Goal: Transaction & Acquisition: Purchase product/service

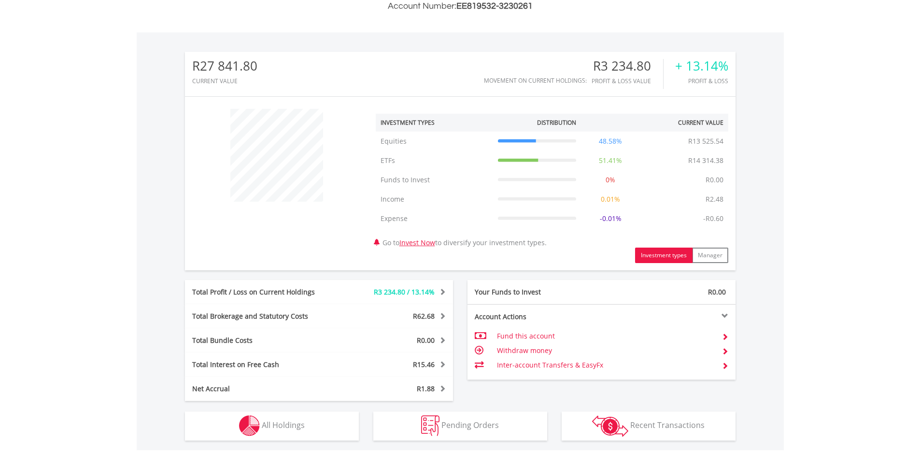
scroll to position [419, 0]
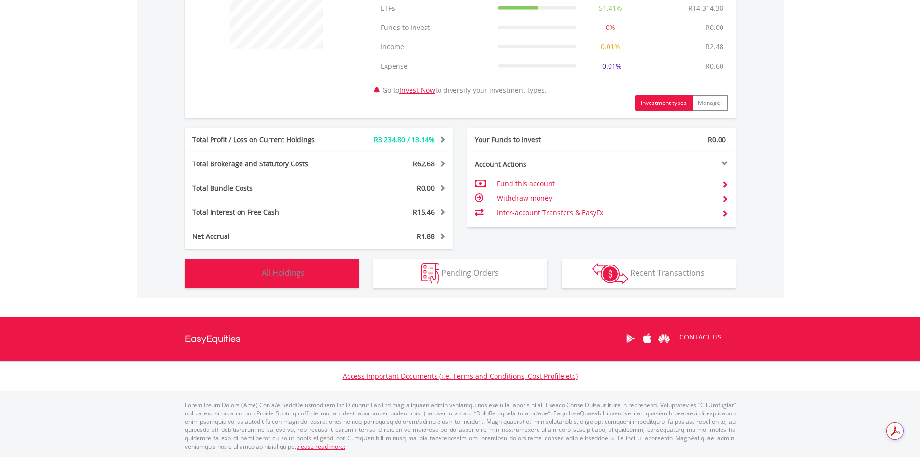
click at [346, 276] on button "Holdings All Holdings" at bounding box center [272, 273] width 174 height 29
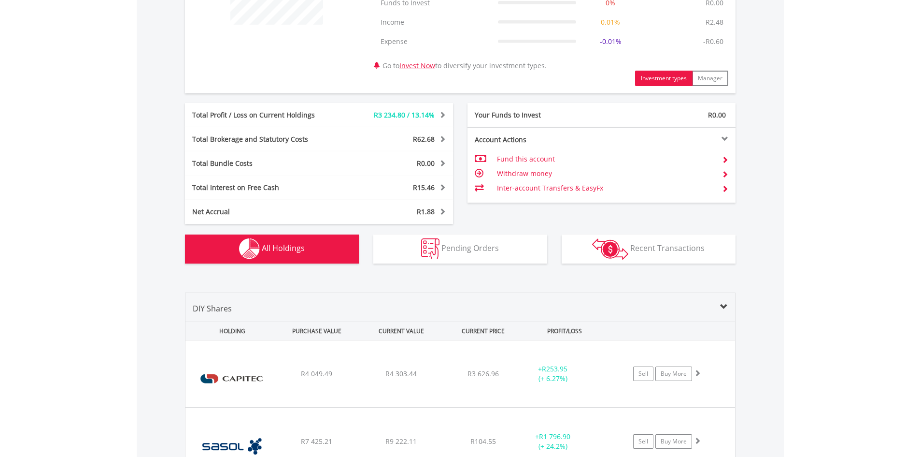
scroll to position [656, 0]
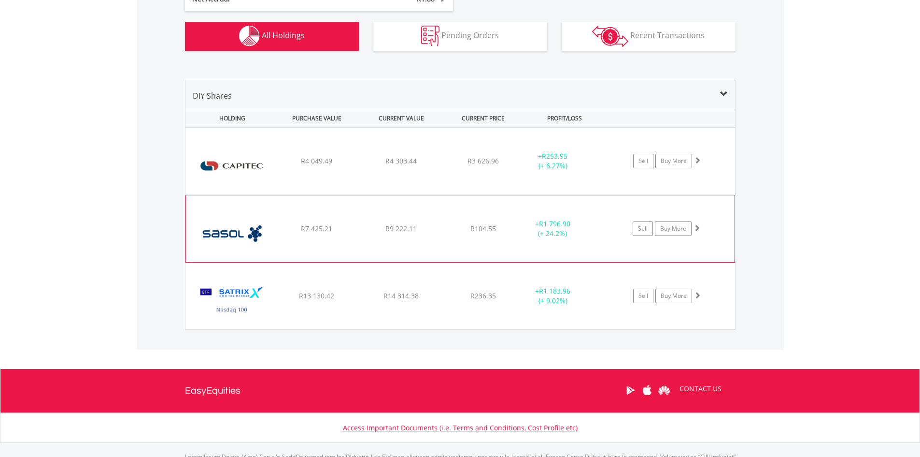
click at [407, 194] on div "﻿ Sasol Limited R7 425.21 R9 222.11 R104.55 + R1 796.90 (+ 24.2%) Sell Buy More" at bounding box center [461, 161] width 550 height 67
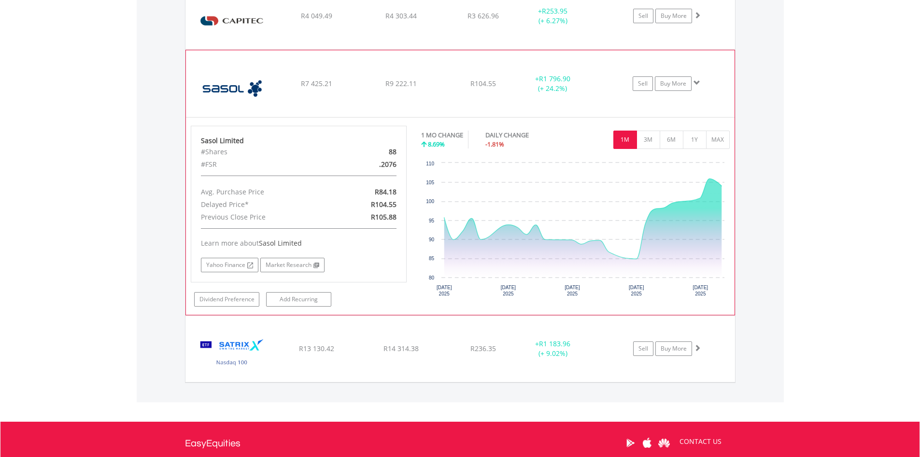
scroll to position [753, 0]
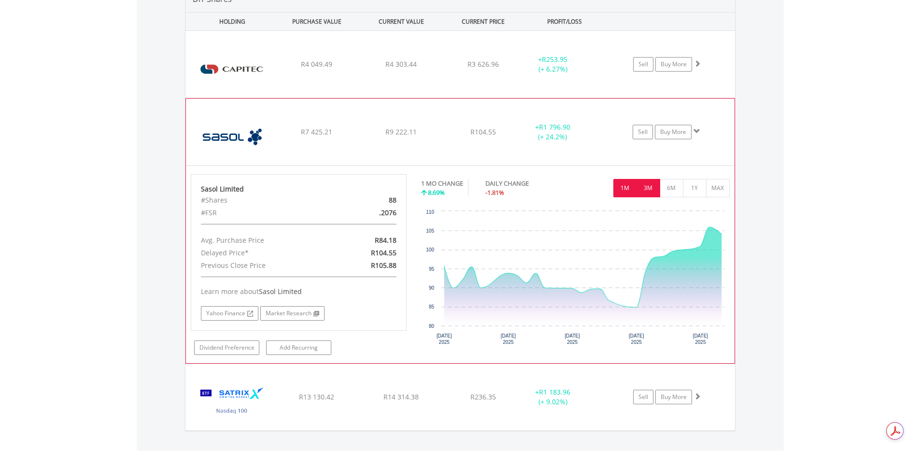
click at [651, 186] on button "3M" at bounding box center [649, 188] width 24 height 18
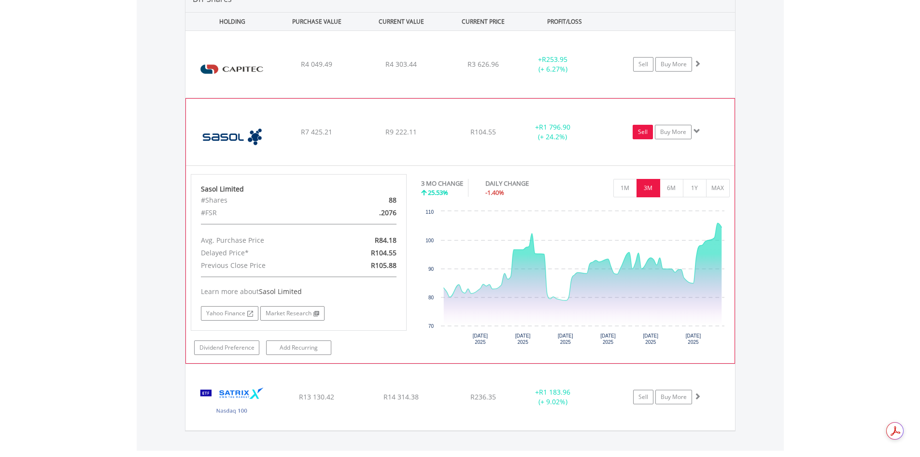
click at [641, 129] on link "Sell" at bounding box center [643, 132] width 20 height 14
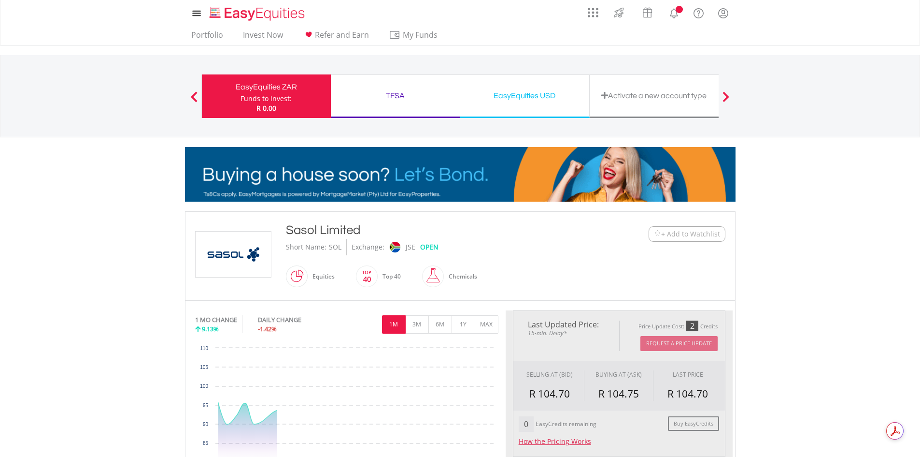
type input "*******"
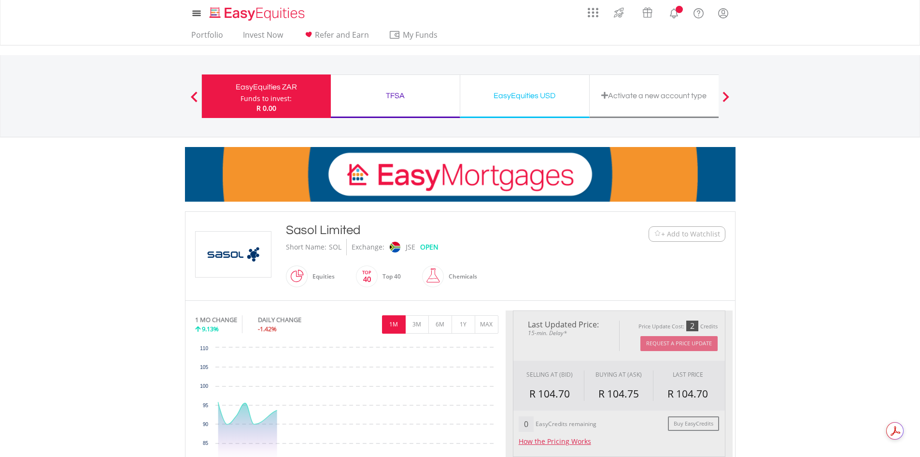
type input "******"
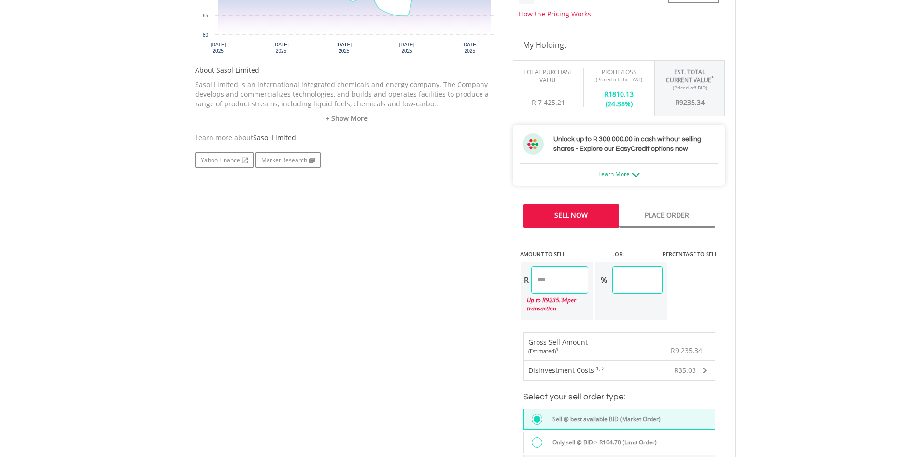
scroll to position [435, 0]
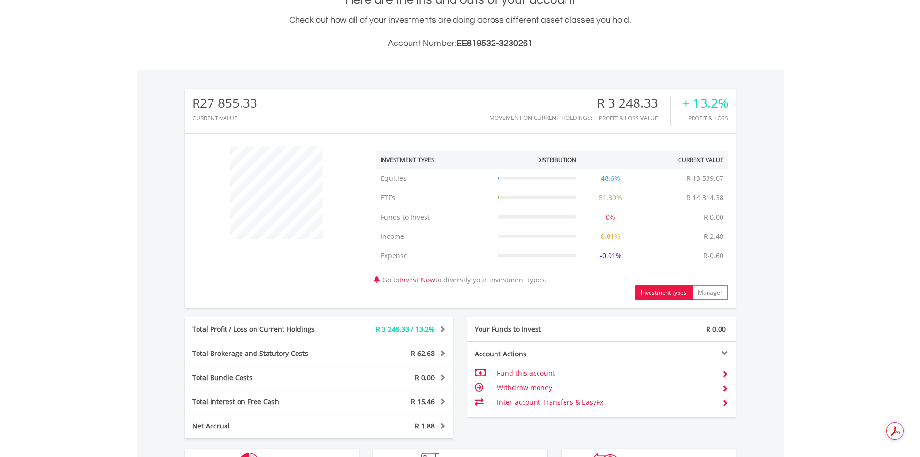
scroll to position [93, 184]
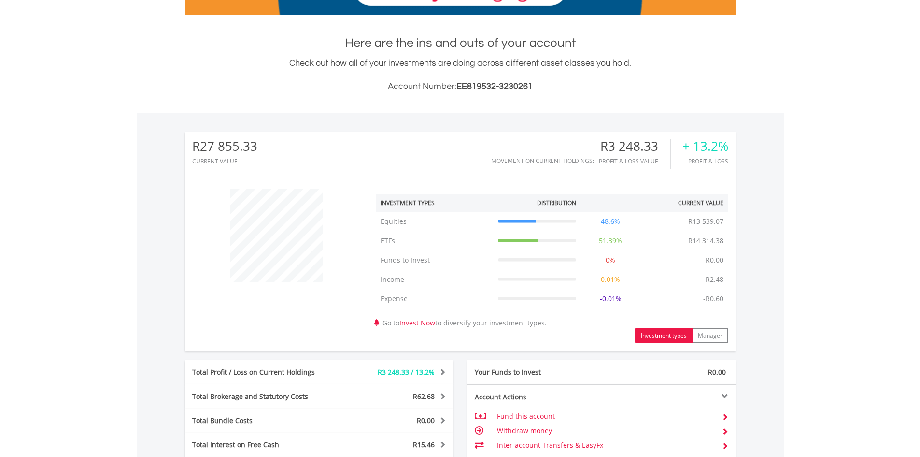
scroll to position [338, 0]
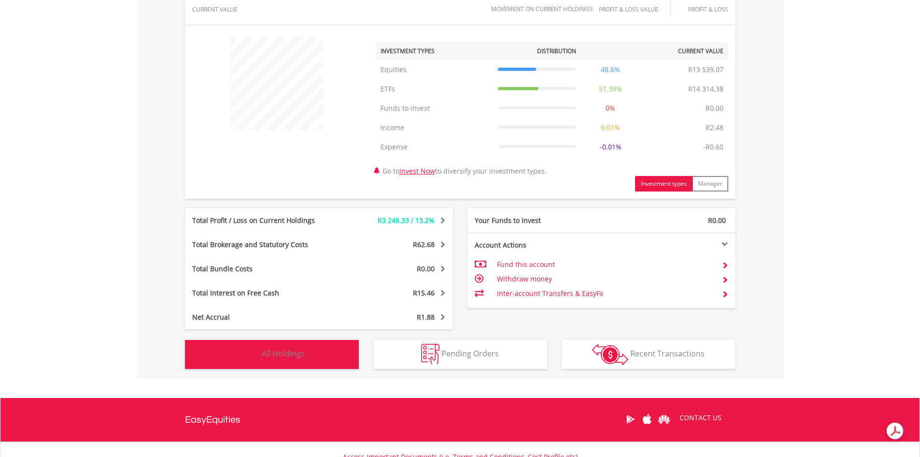
click at [330, 348] on button "Holdings All Holdings" at bounding box center [272, 354] width 174 height 29
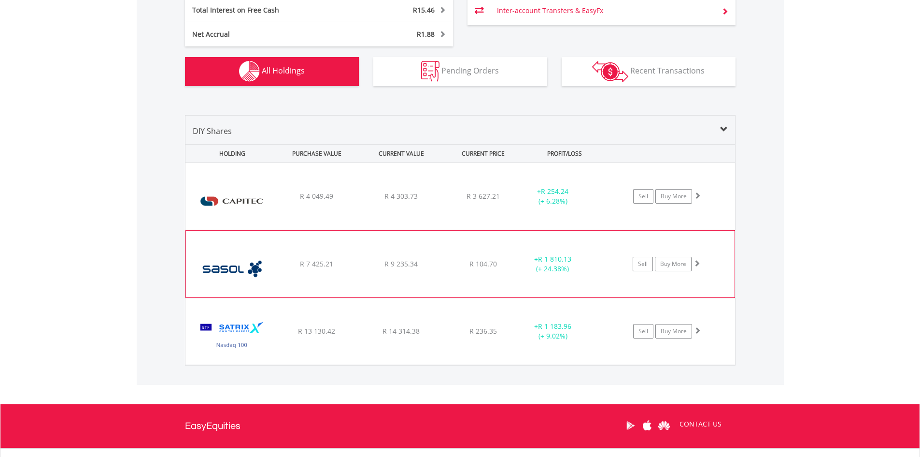
scroll to position [656, 0]
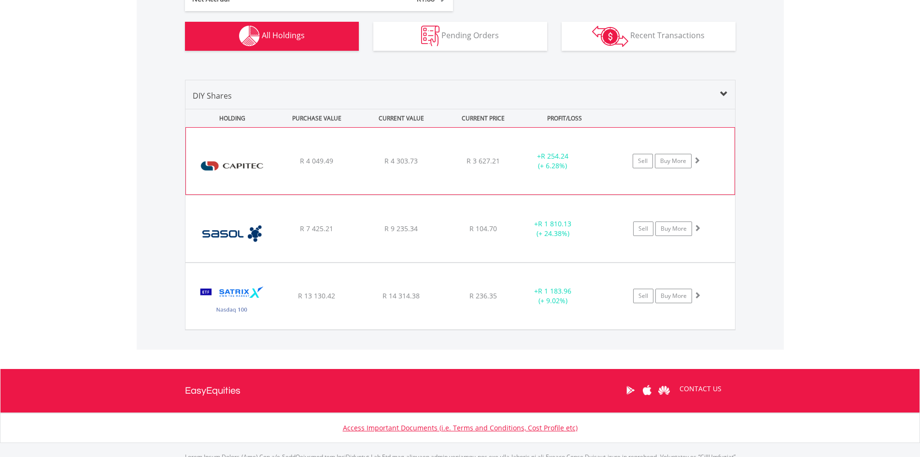
click at [375, 172] on div "﻿ Capitec Bank Holdings Limited R 4 049.49 R 4 303.73 R 3 627.21 + R 254.24 (+ …" at bounding box center [460, 161] width 549 height 67
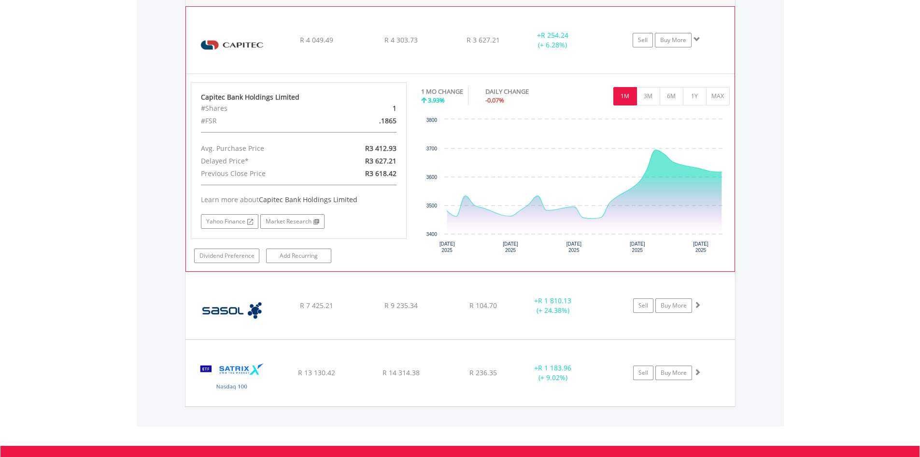
scroll to position [801, 0]
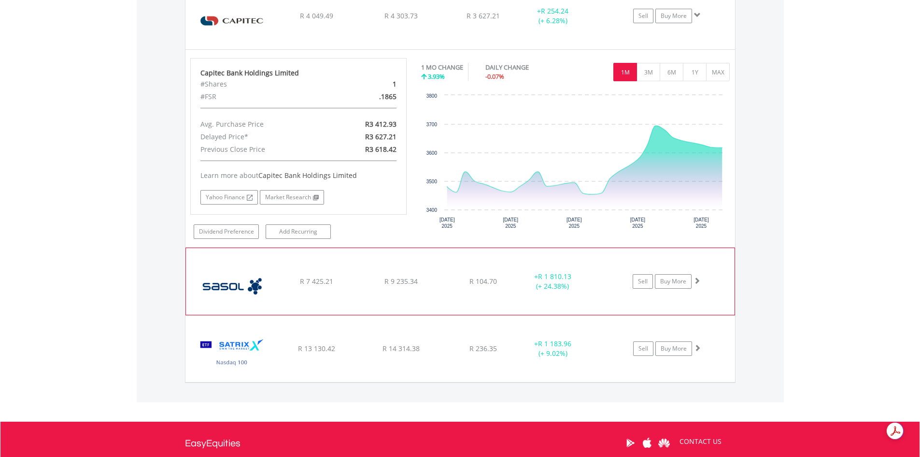
click at [395, 49] on div "﻿ Sasol Limited R 7 425.21 R 9 235.34 R 104.70 + R 1 810.13 (+ 24.38%) Sell Buy…" at bounding box center [461, 16] width 550 height 67
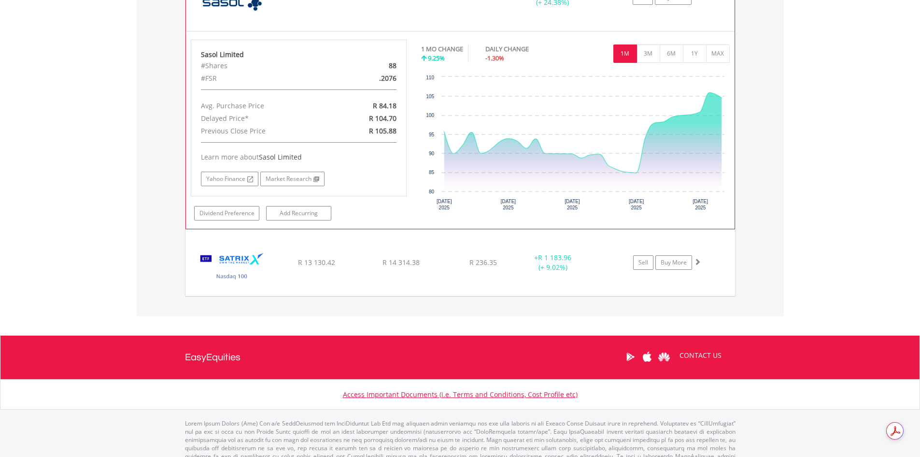
scroll to position [1091, 0]
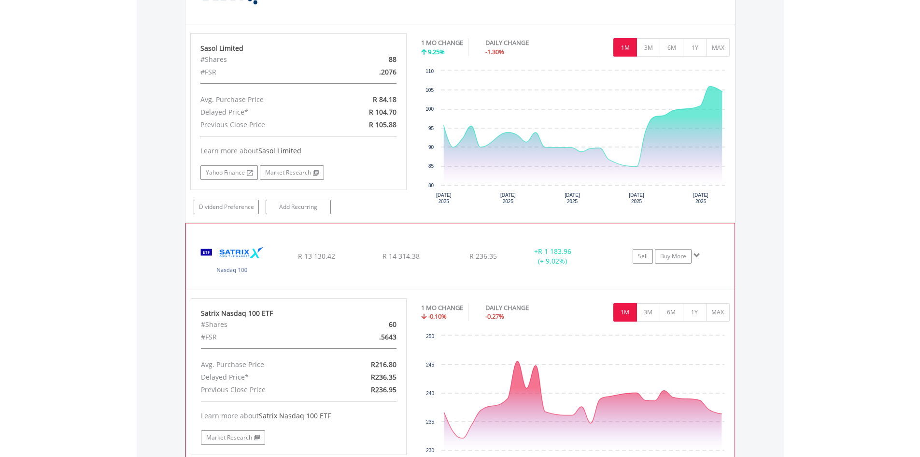
scroll to position [1139, 0]
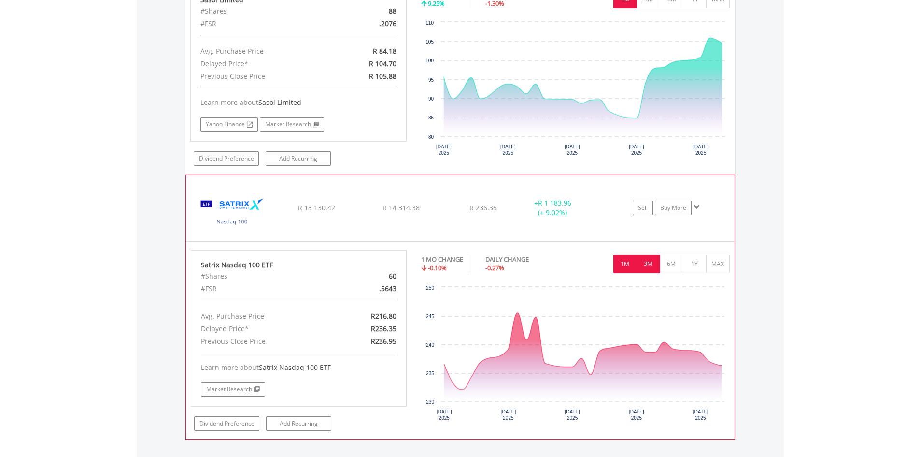
click at [648, 265] on button "3M" at bounding box center [649, 264] width 24 height 18
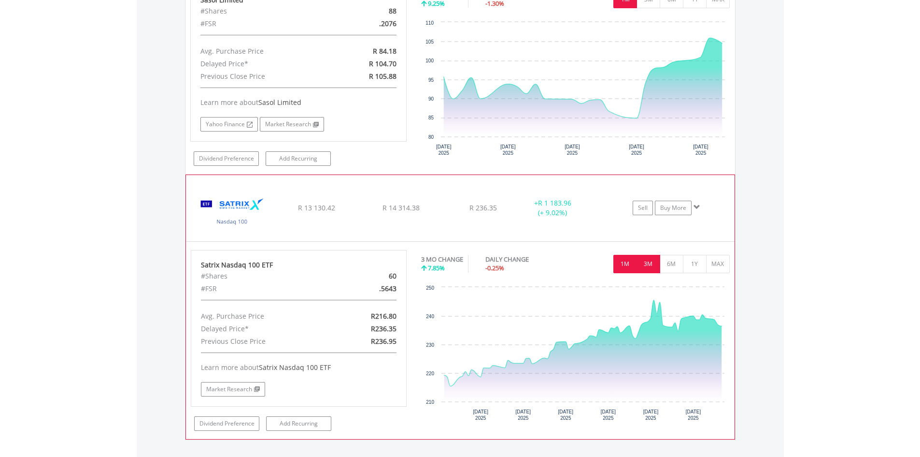
click at [624, 259] on button "1M" at bounding box center [626, 264] width 24 height 18
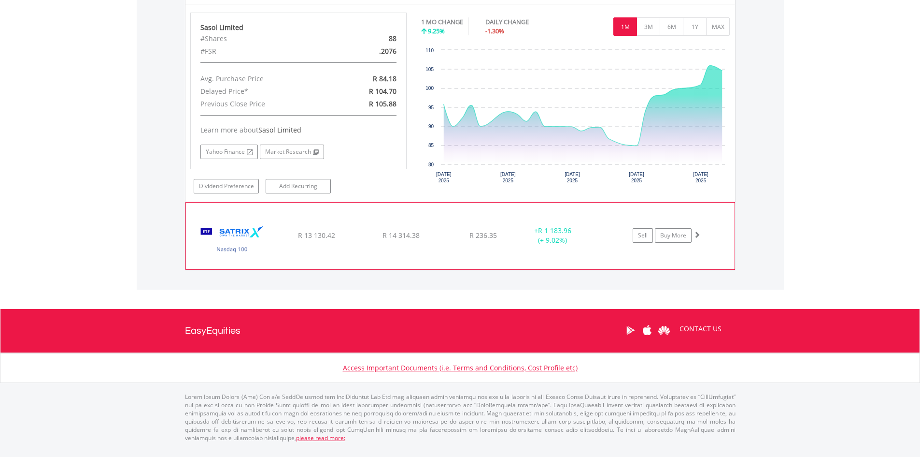
scroll to position [1102, 0]
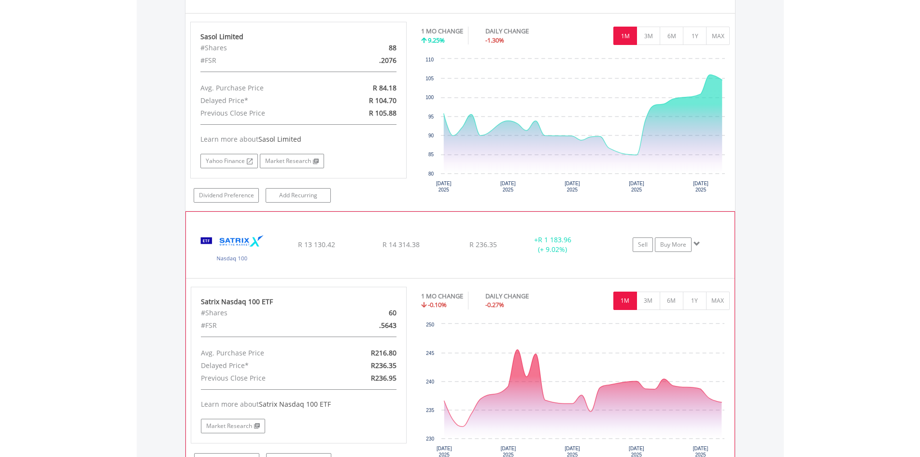
scroll to position [1139, 0]
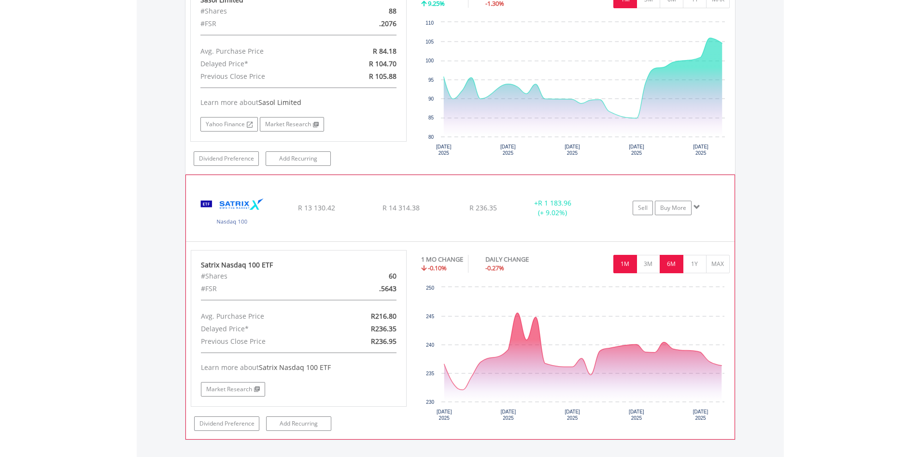
click at [676, 260] on button "6M" at bounding box center [672, 264] width 24 height 18
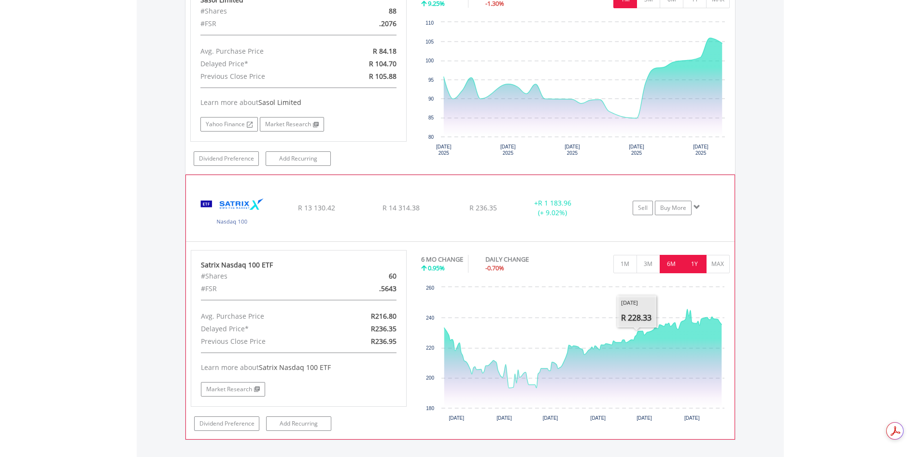
click at [692, 258] on button "1Y" at bounding box center [695, 264] width 24 height 18
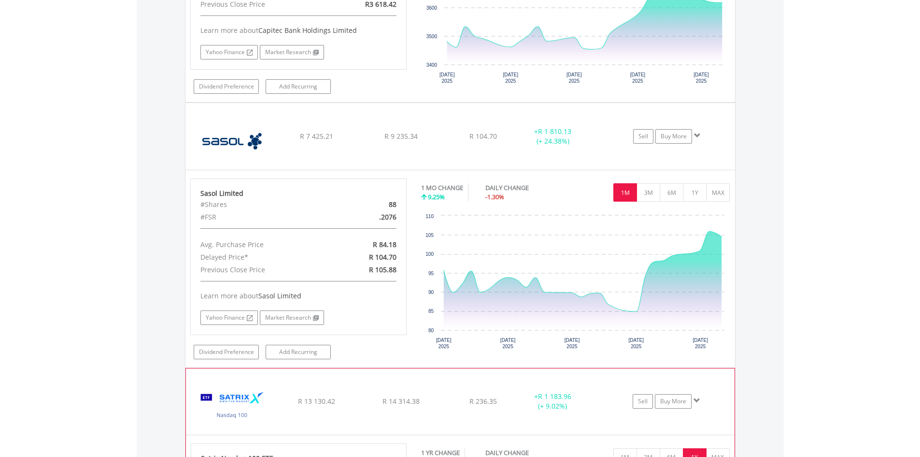
scroll to position [898, 0]
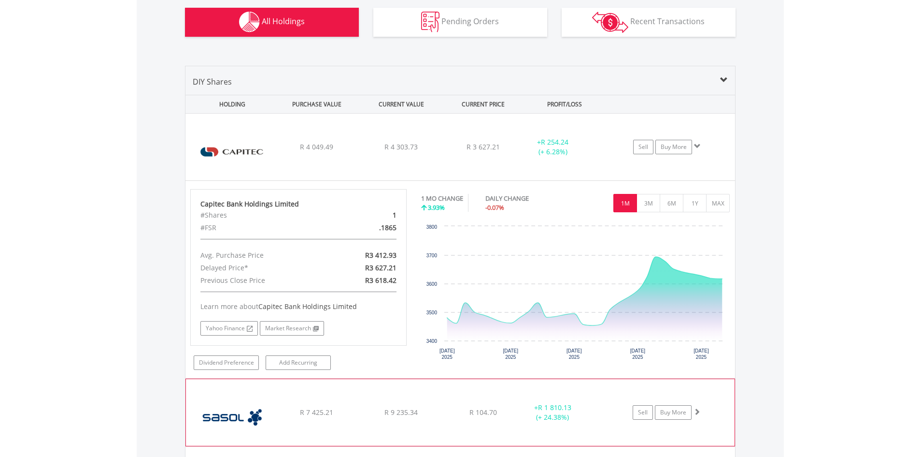
scroll to position [656, 0]
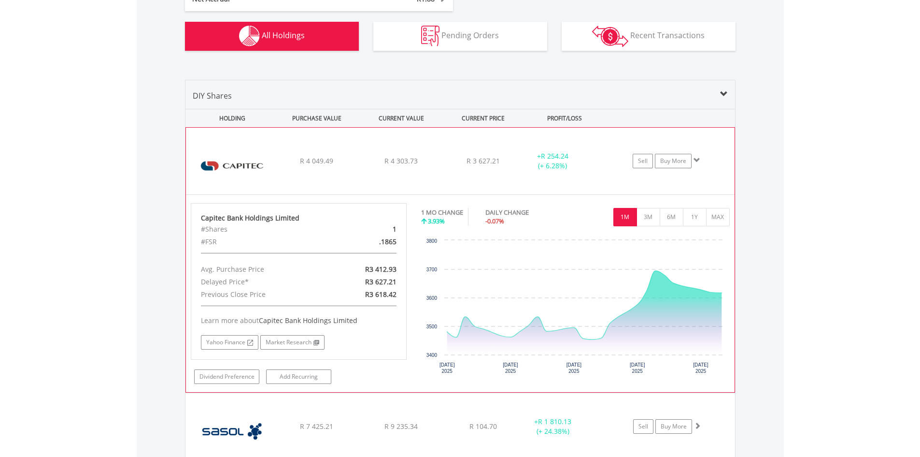
click at [357, 175] on div "﻿ Capitec Bank Holdings Limited R 4 049.49 R 4 303.73 R 3 627.21 + R 254.24 (+ …" at bounding box center [460, 161] width 549 height 67
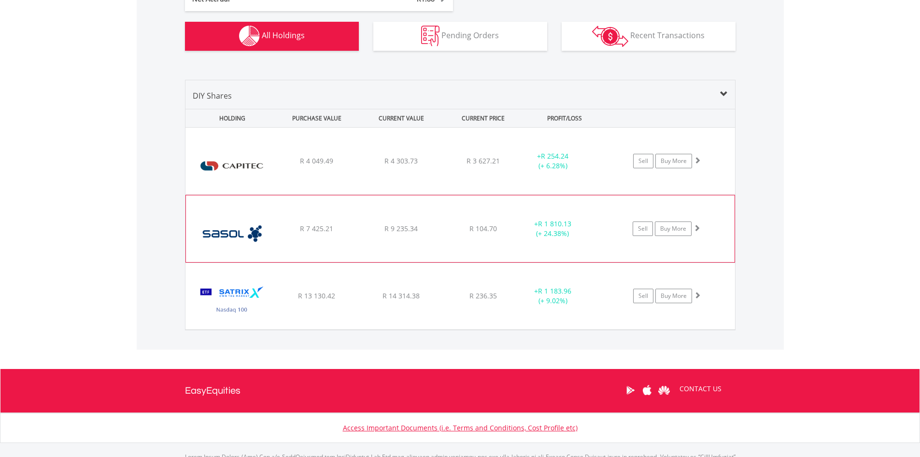
click at [453, 194] on div "﻿ Sasol Limited R 7 425.21 R 9 235.34 R 104.70 + R 1 810.13 (+ 24.38%) Sell Buy…" at bounding box center [461, 161] width 550 height 67
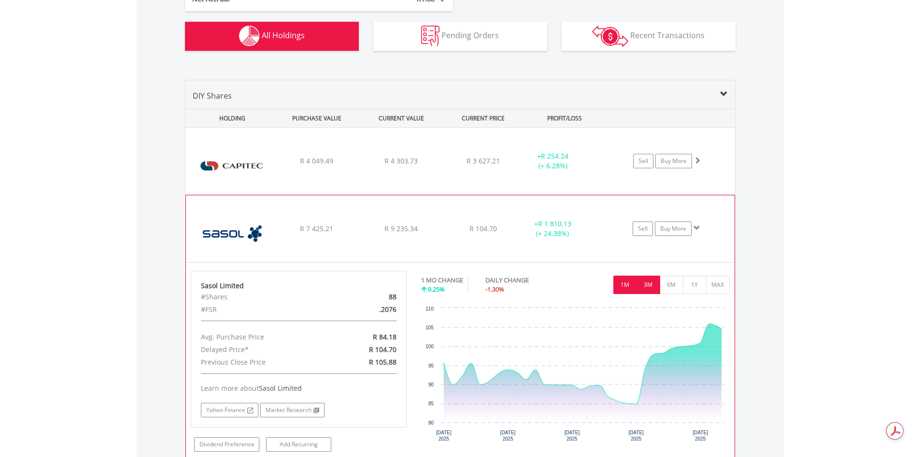
click at [651, 286] on button "3M" at bounding box center [649, 284] width 24 height 18
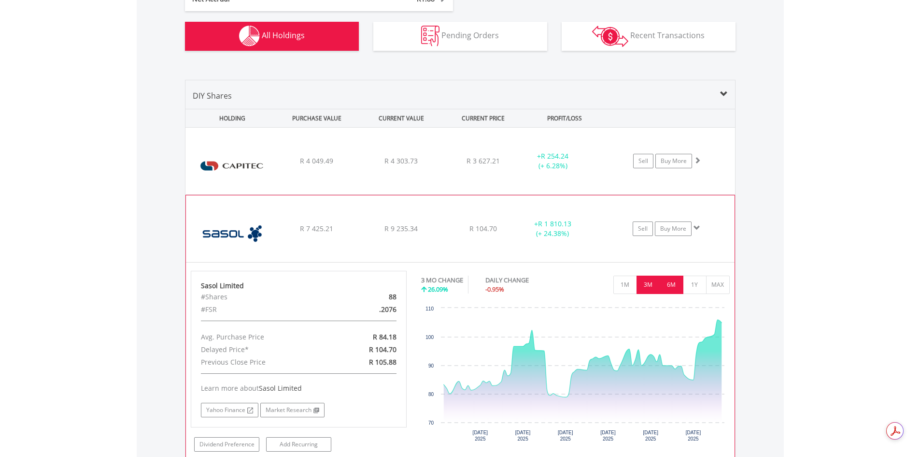
click at [674, 286] on button "6M" at bounding box center [672, 284] width 24 height 18
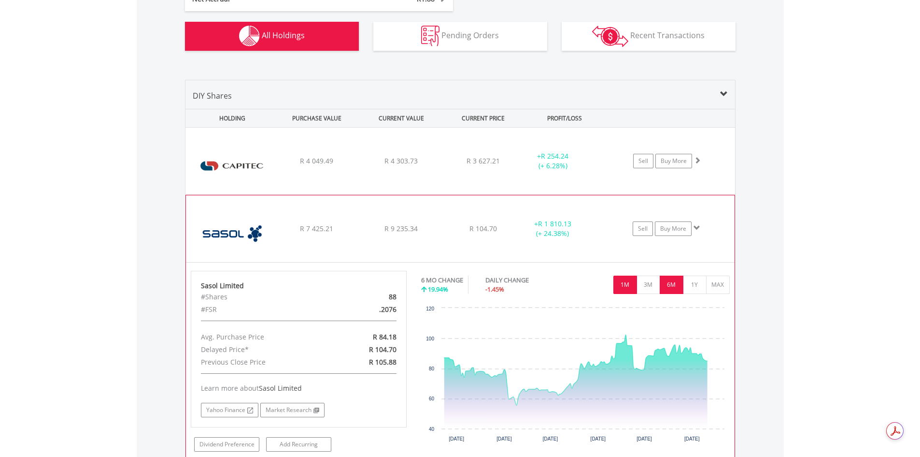
click at [627, 286] on button "1M" at bounding box center [626, 284] width 24 height 18
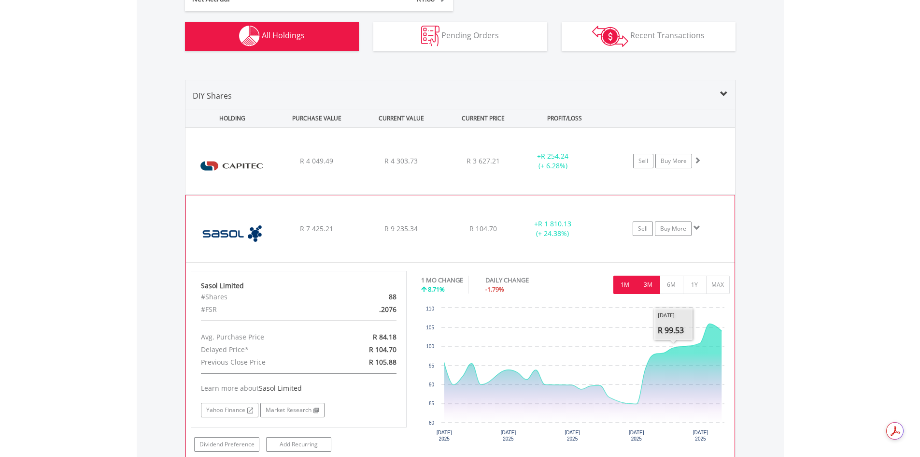
click at [648, 288] on button "3M" at bounding box center [649, 284] width 24 height 18
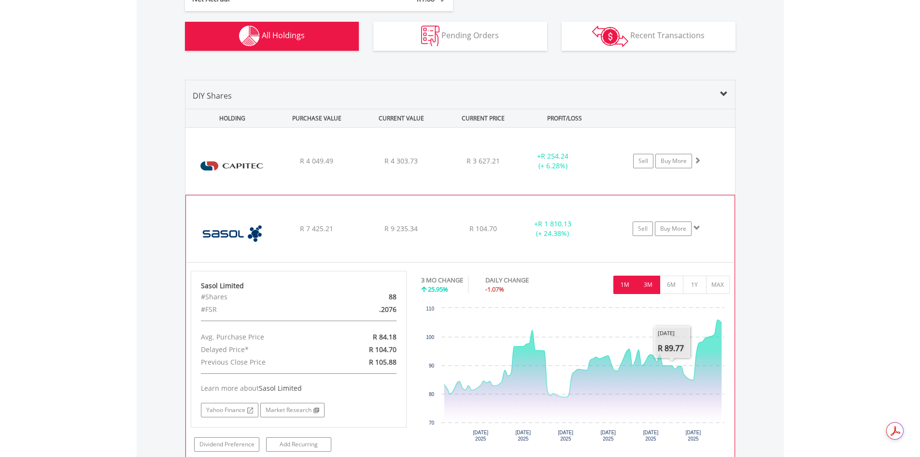
click at [625, 280] on button "1M" at bounding box center [626, 284] width 24 height 18
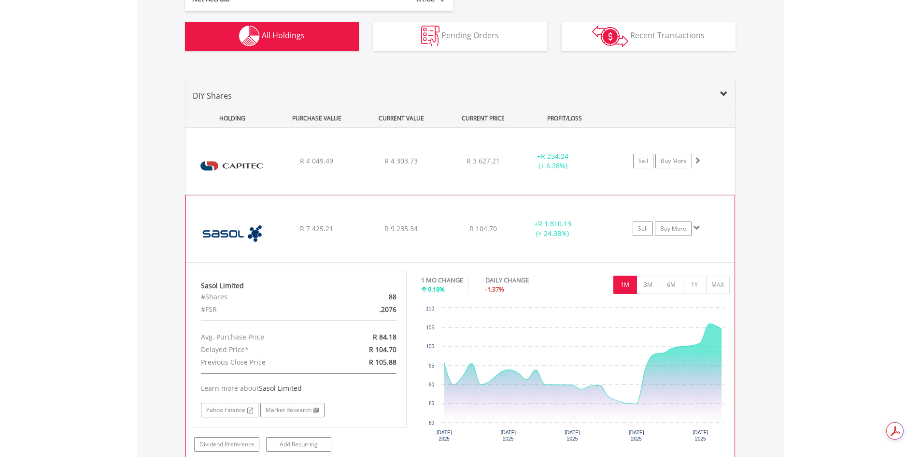
click at [389, 194] on div "﻿ Sasol Limited R 7 425.21 R 9 235.34 R 104.70 + R 1 810.13 (+ 24.38%) Sell Buy…" at bounding box center [461, 161] width 550 height 67
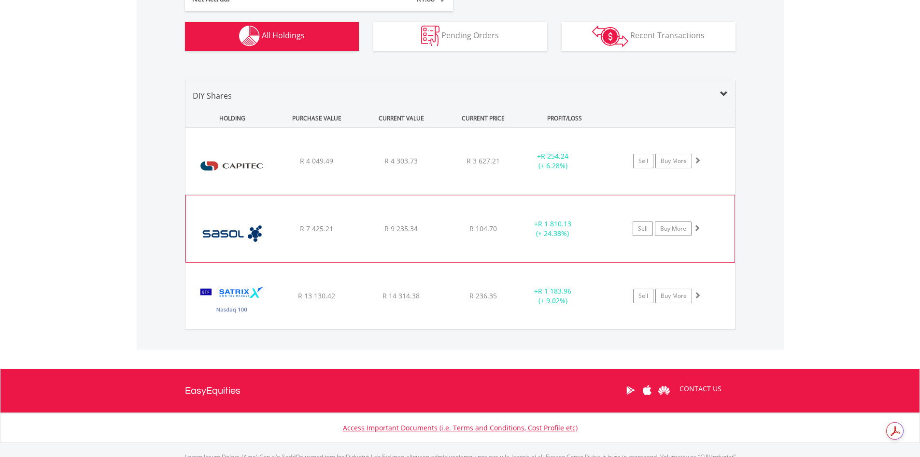
click at [259, 231] on img at bounding box center [232, 233] width 83 height 52
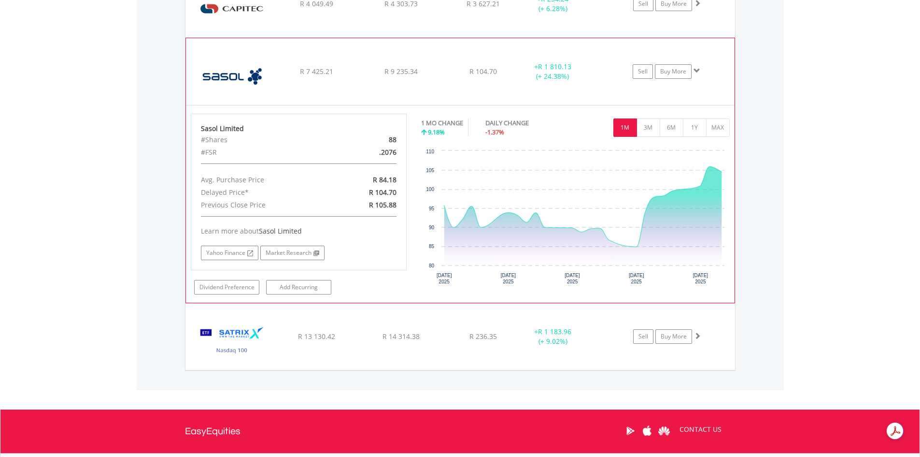
scroll to position [898, 0]
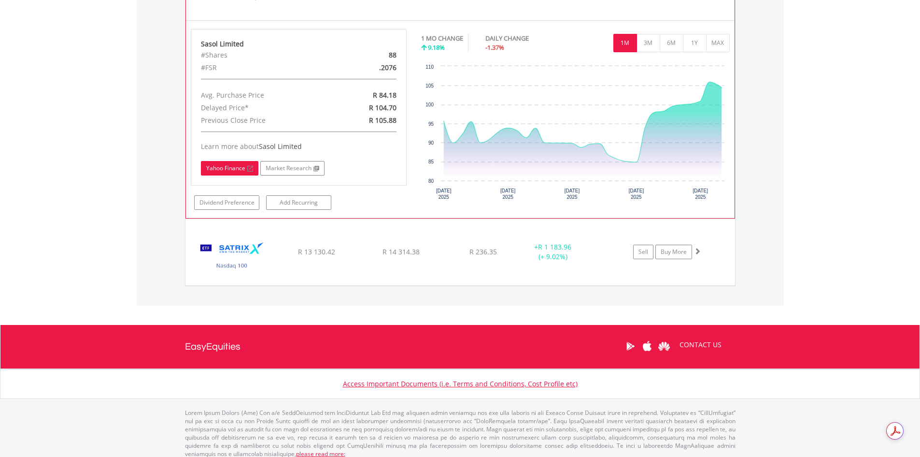
click at [226, 172] on link "Yahoo Finance" at bounding box center [229, 168] width 57 height 14
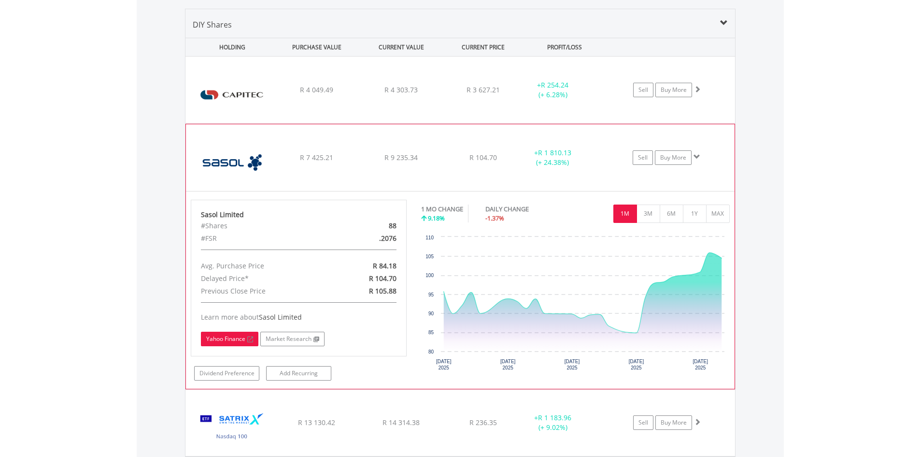
scroll to position [704, 0]
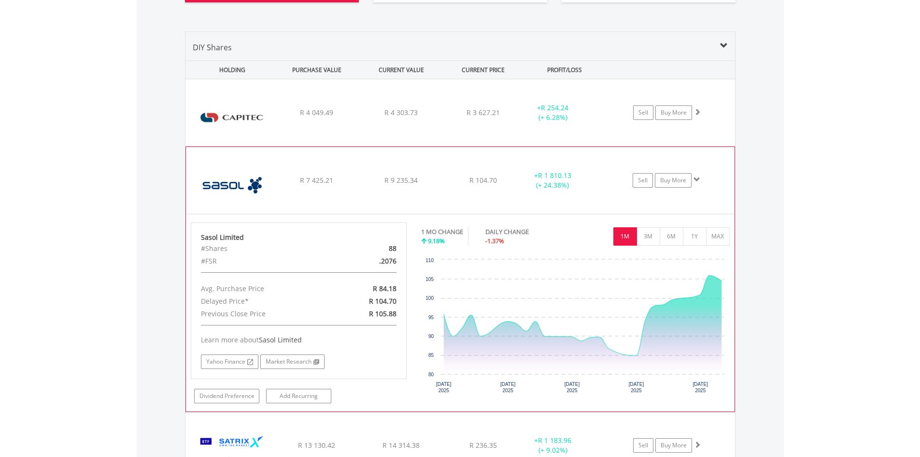
click at [352, 117] on div "R 7 425.21" at bounding box center [316, 113] width 83 height 10
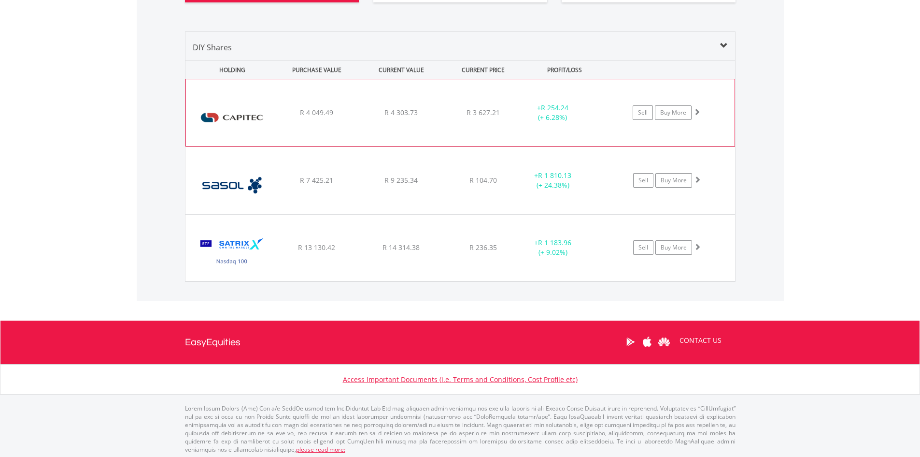
click at [372, 121] on div "﻿ Capitec Bank Holdings Limited R 4 049.49 R 4 303.73 R 3 627.21 + R 254.24 (+ …" at bounding box center [460, 112] width 549 height 67
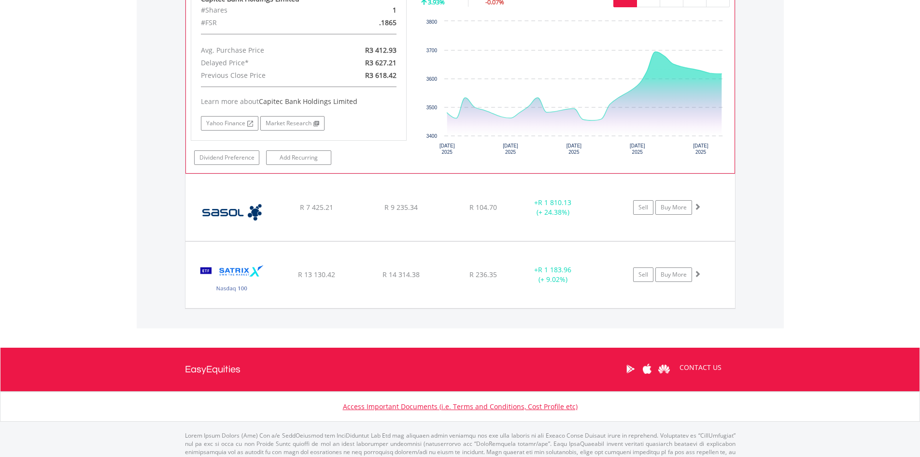
scroll to position [898, 0]
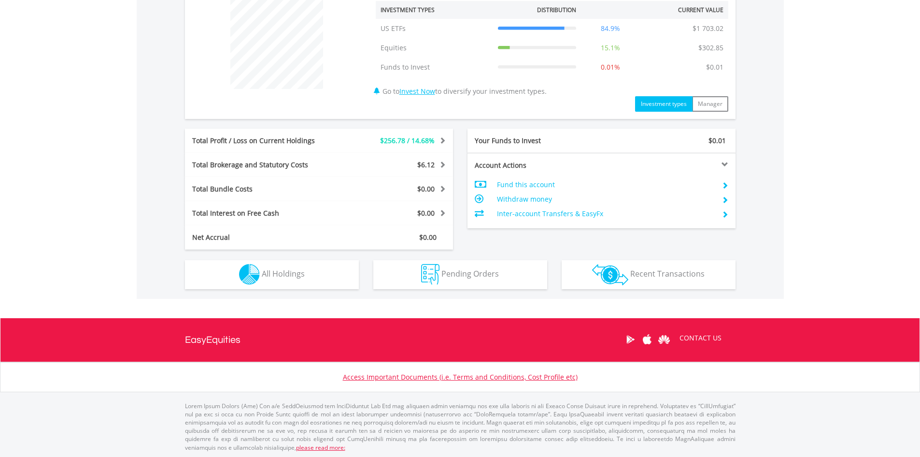
scroll to position [380, 0]
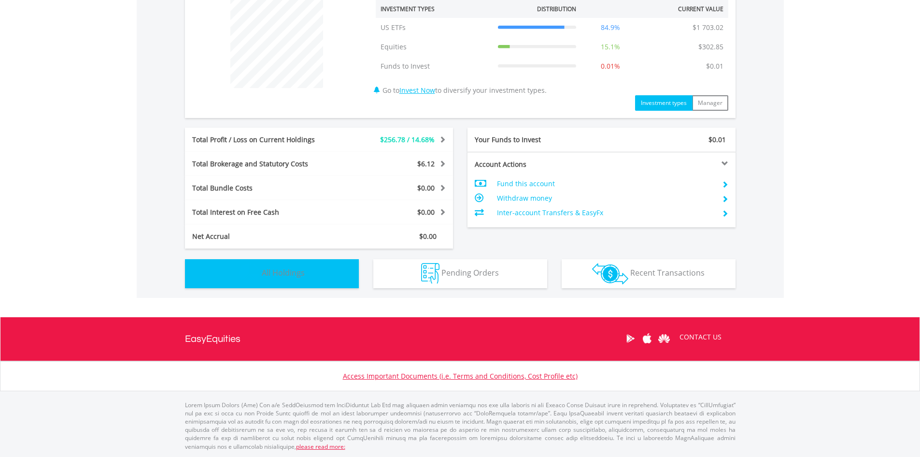
click at [326, 267] on button "Holdings All Holdings" at bounding box center [272, 273] width 174 height 29
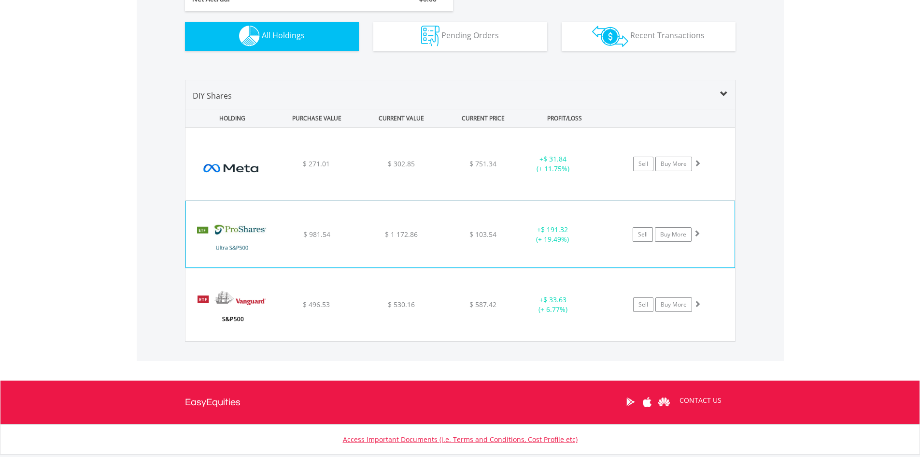
scroll to position [666, 0]
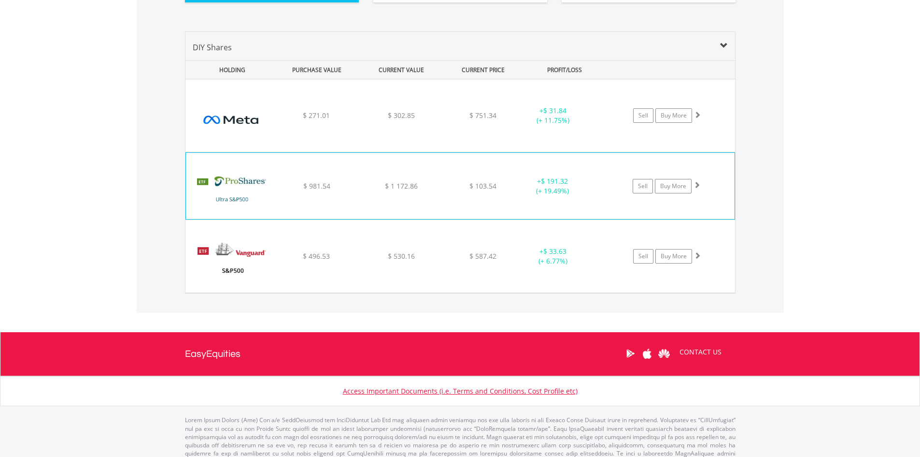
click at [372, 152] on div "﻿ ProShares Ultra S&P500 $ 981.54 $ 1 172.86 $ 103.54 + $ 191.32 (+ 19.49%) Sel…" at bounding box center [461, 115] width 550 height 72
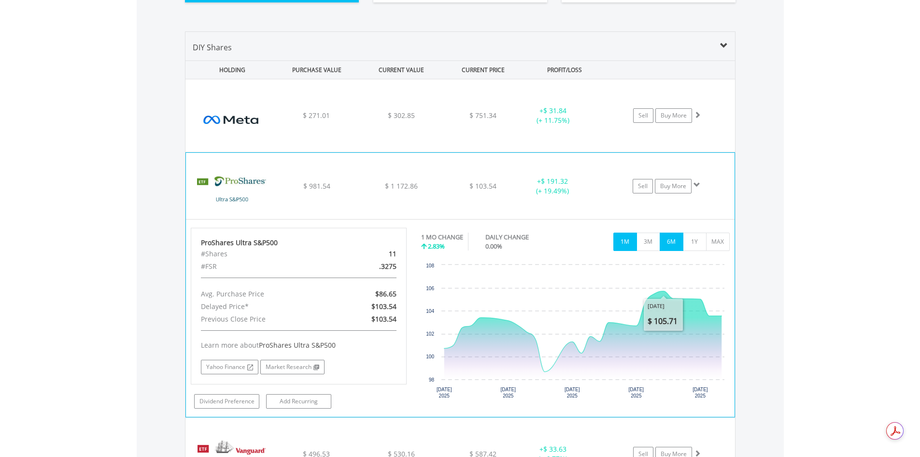
click at [669, 246] on button "6M" at bounding box center [672, 241] width 24 height 18
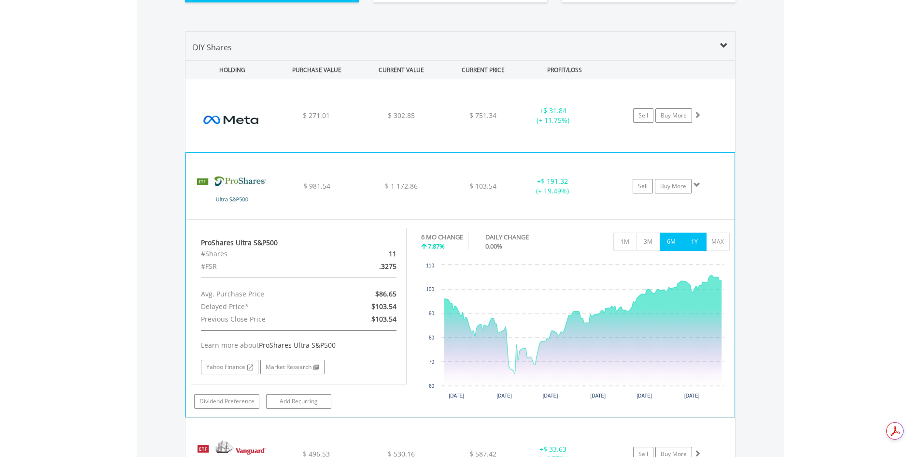
click at [692, 244] on button "1Y" at bounding box center [695, 241] width 24 height 18
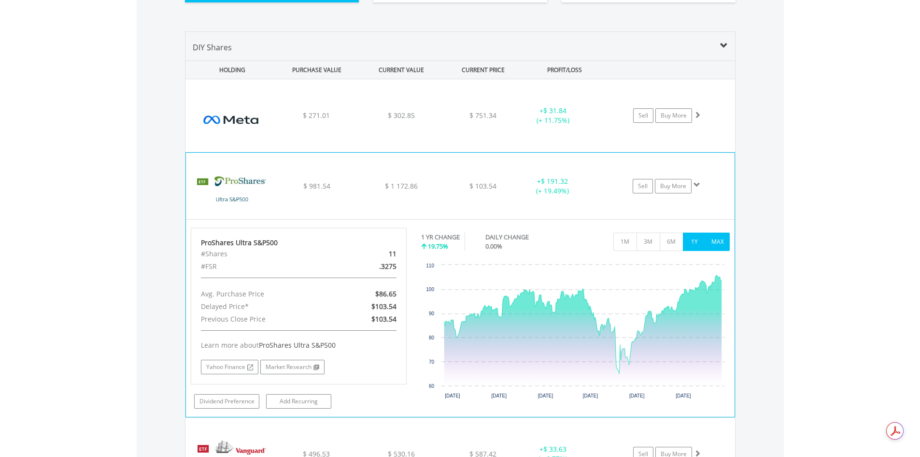
click at [717, 243] on button "MAX" at bounding box center [718, 241] width 24 height 18
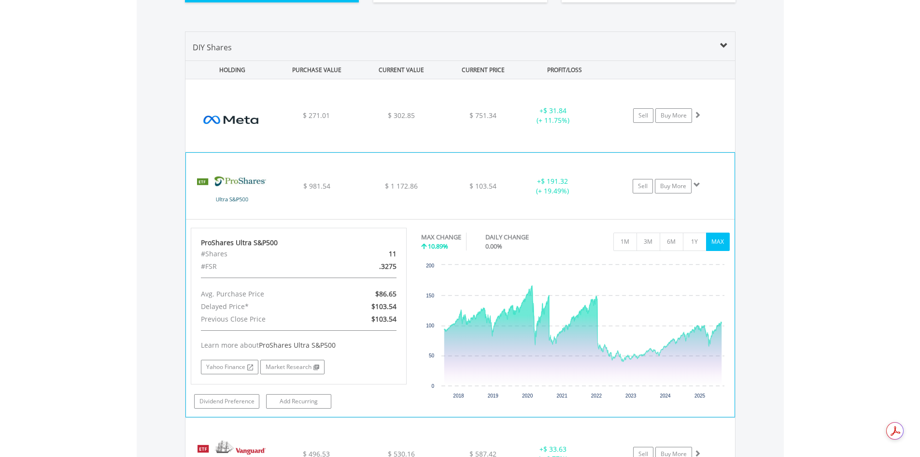
click at [507, 120] on div "$ 103.54" at bounding box center [483, 116] width 77 height 10
